Goal: Find specific page/section: Find specific page/section

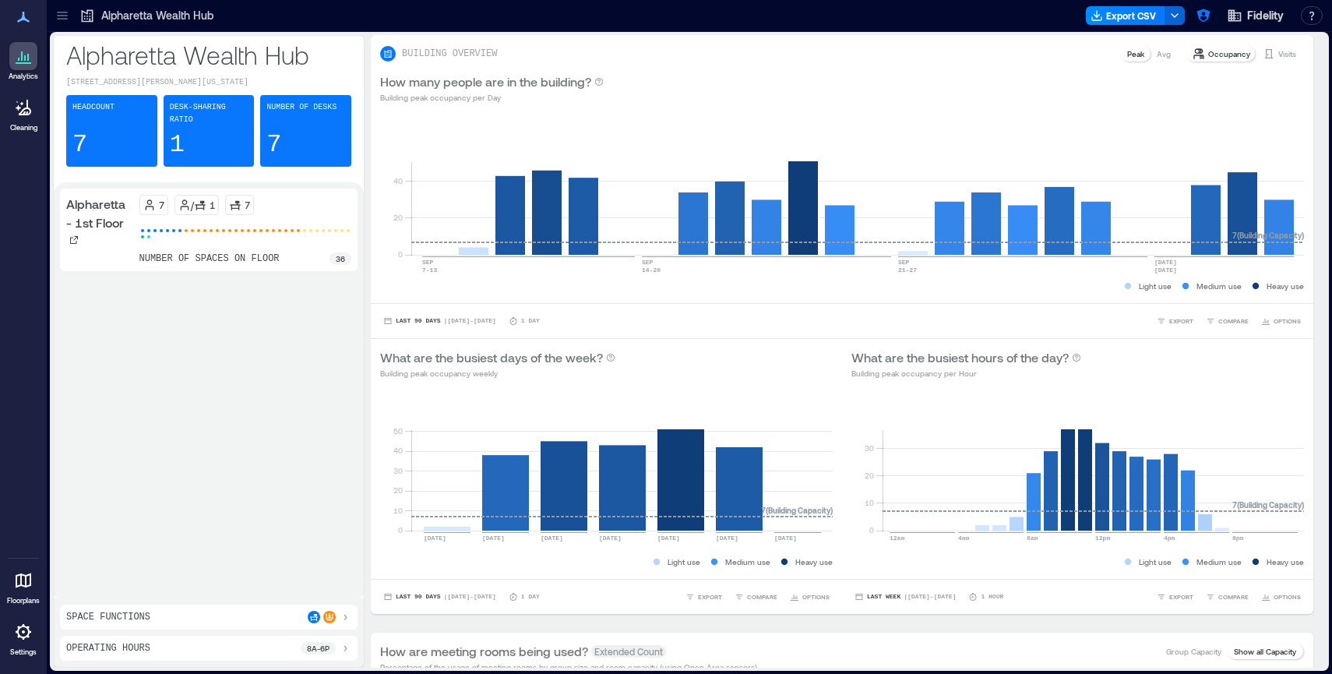
click at [23, 571] on icon at bounding box center [23, 580] width 19 height 19
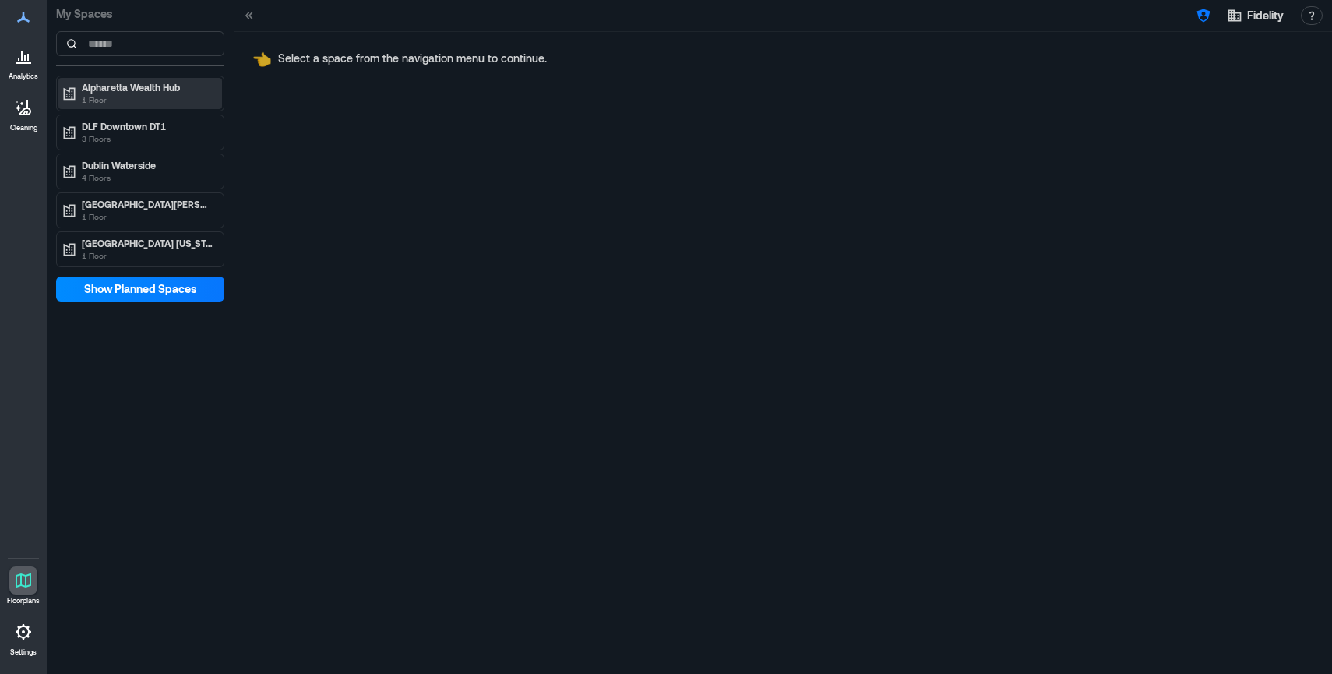
click at [107, 90] on p "Alpharetta Wealth Hub" at bounding box center [147, 87] width 131 height 12
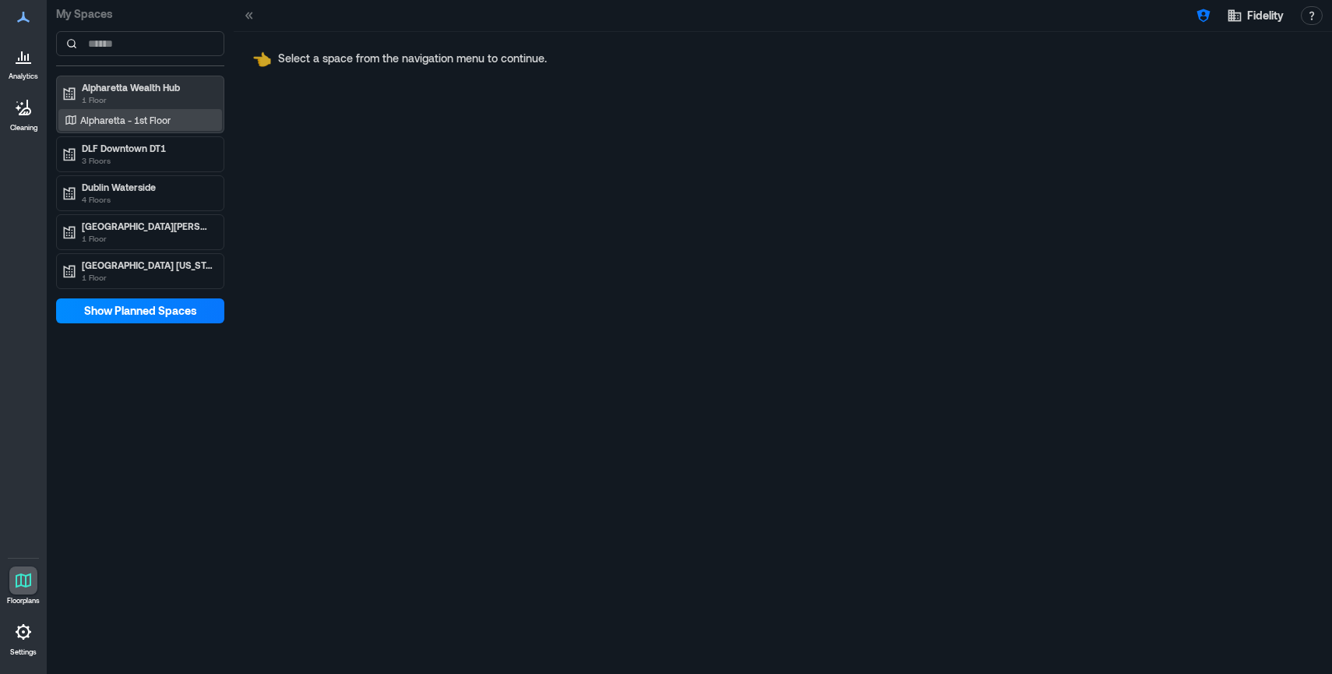
click at [80, 109] on div "Alpharetta - 1st Floor" at bounding box center [140, 120] width 164 height 22
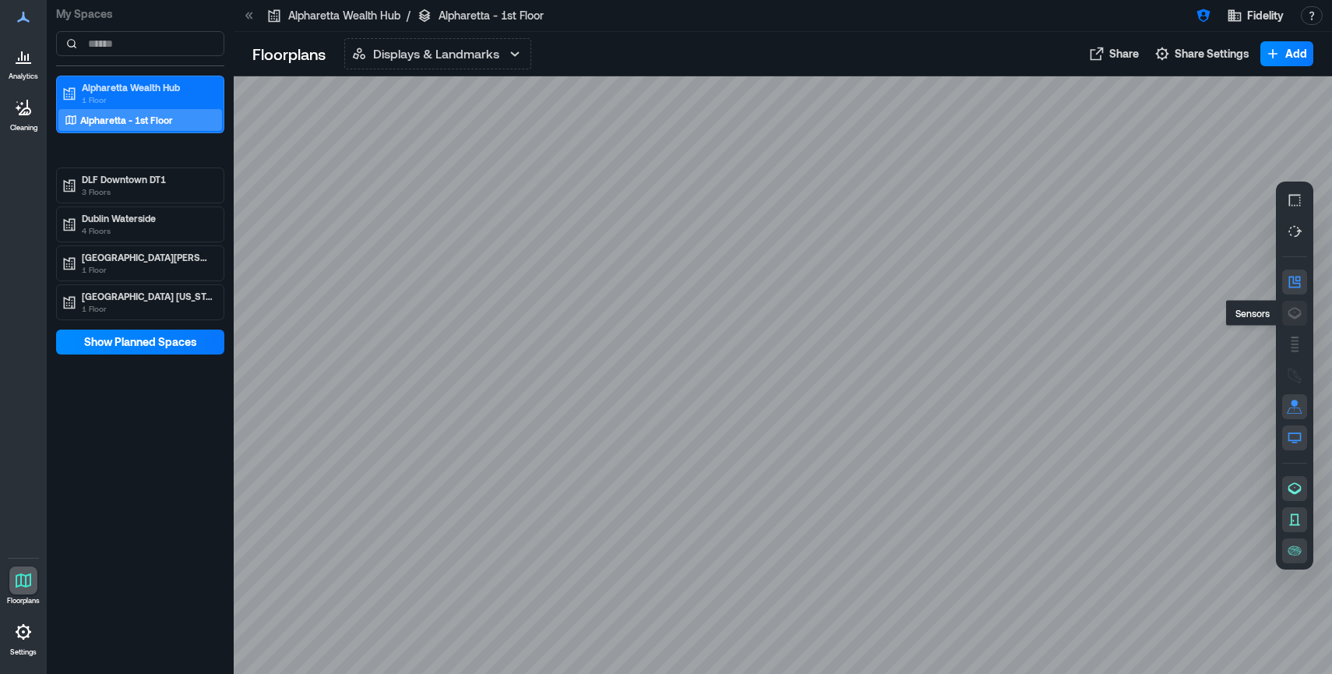
click at [1300, 308] on icon "button" at bounding box center [1295, 313] width 16 height 16
click at [1299, 280] on icon "button" at bounding box center [1295, 282] width 12 height 12
click at [984, 444] on div "H3GGQ153" at bounding box center [783, 374] width 1098 height 597
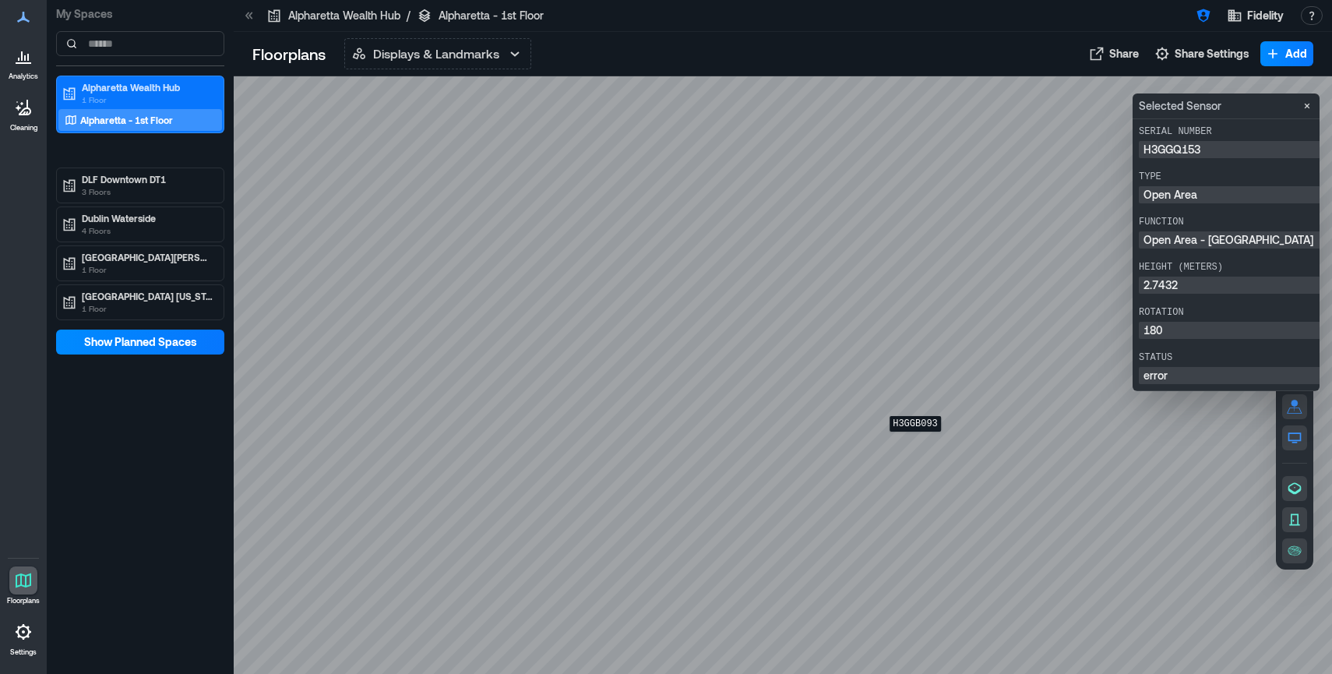
click at [915, 442] on div "H3GGB093" at bounding box center [783, 374] width 1098 height 597
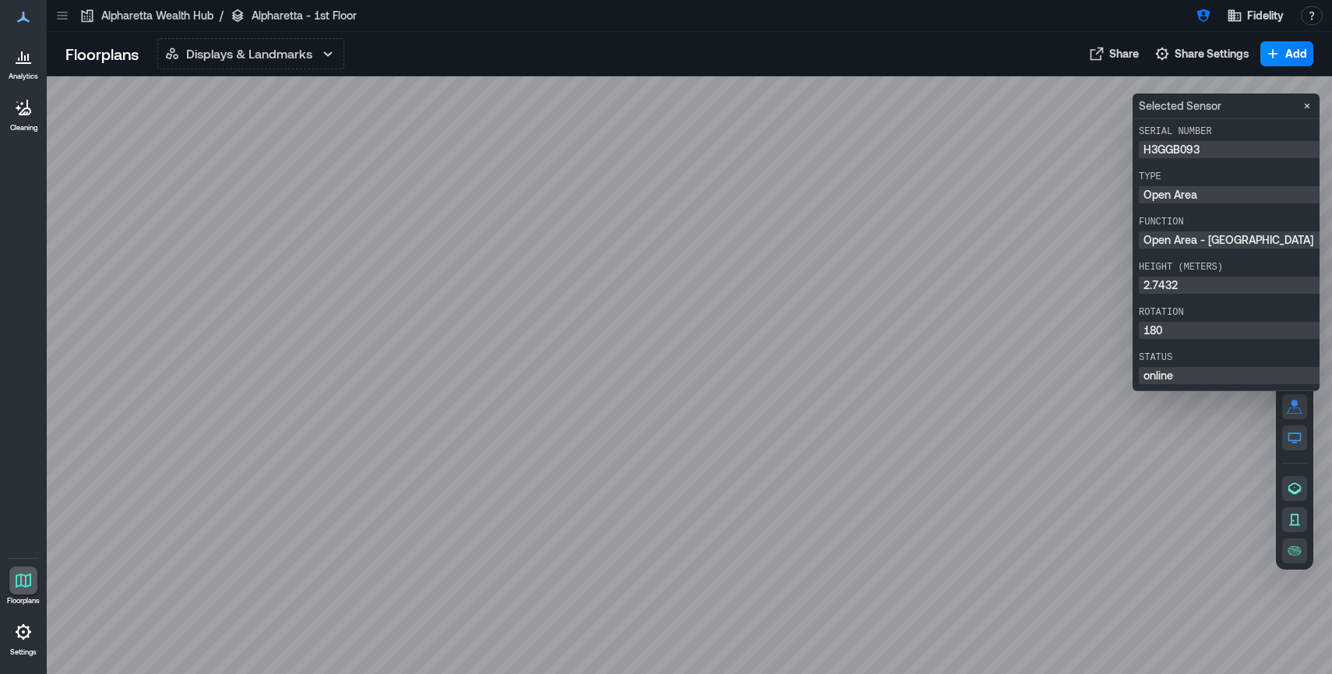
click at [1093, 87] on div at bounding box center [689, 374] width 1285 height 597
click at [1309, 107] on icon "Close" at bounding box center [1307, 106] width 12 height 12
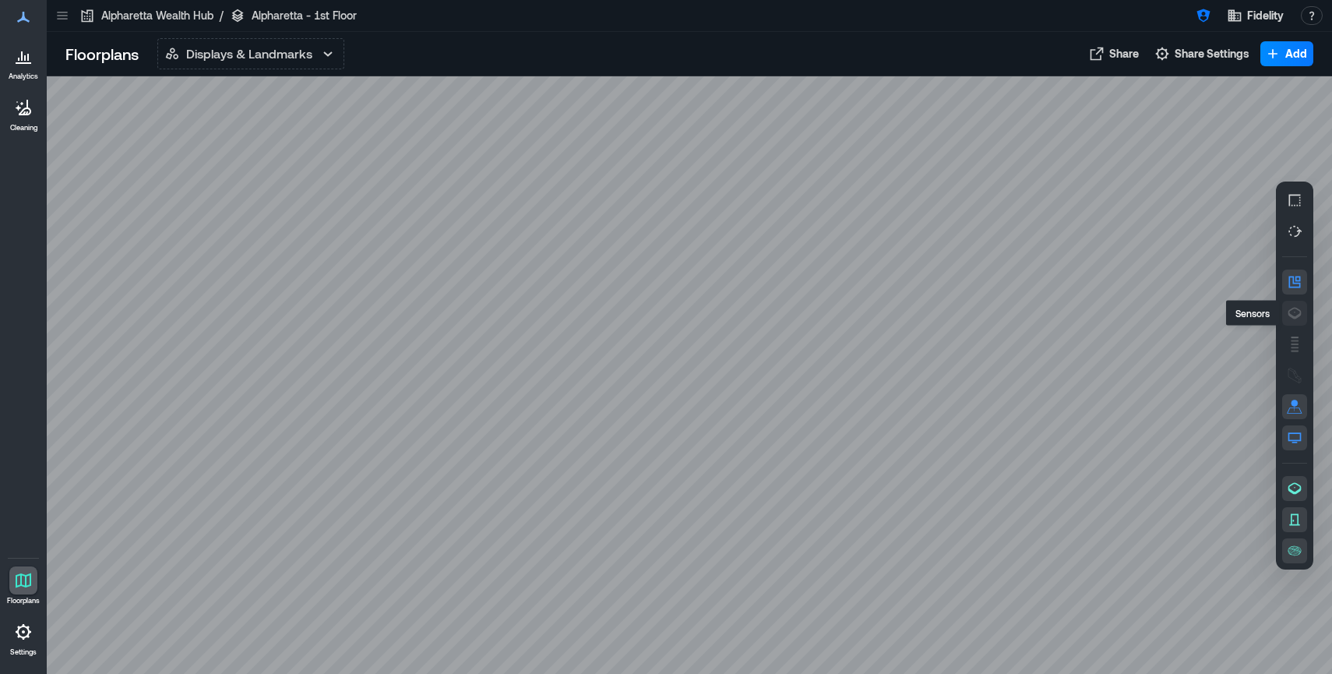
click at [1298, 307] on icon "button" at bounding box center [1295, 313] width 16 height 16
click at [409, 173] on div "H3GJM004" at bounding box center [689, 374] width 1285 height 597
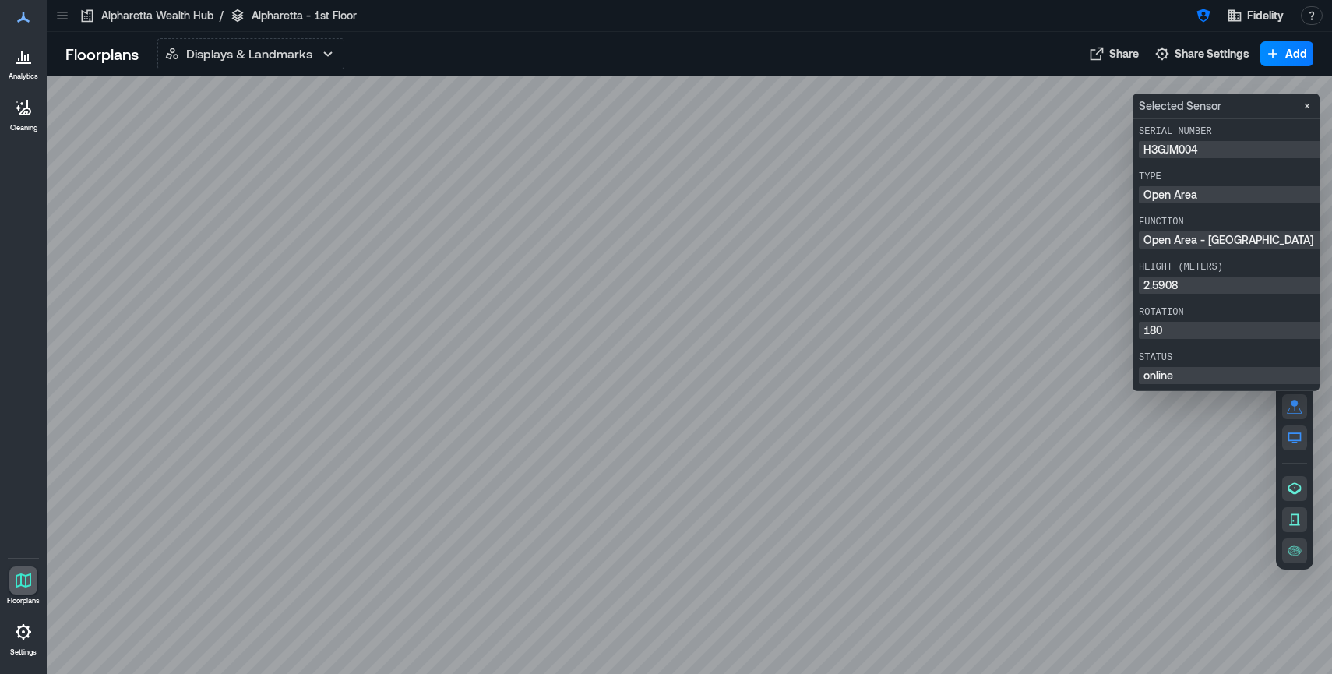
click at [1181, 150] on p "H3GJM004" at bounding box center [1247, 149] width 209 height 11
drag, startPoint x: 1212, startPoint y: 150, endPoint x: 1134, endPoint y: 145, distance: 78.0
click at [1134, 145] on div "Serial Number H3GJM004 Type Open Area Function Open Area - Long Range Height (m…" at bounding box center [1225, 254] width 187 height 271
